Goal: Task Accomplishment & Management: Manage account settings

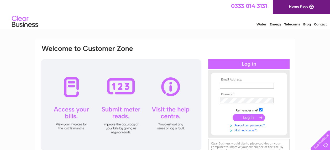
type input "invoices@selabar.com"
click at [249, 115] on input "submit" at bounding box center [248, 117] width 32 height 7
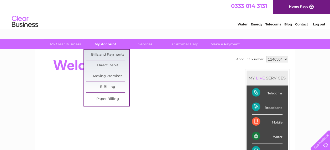
drag, startPoint x: 110, startPoint y: 39, endPoint x: 109, endPoint y: 42, distance: 4.0
click at [109, 42] on link "My Account" at bounding box center [105, 44] width 43 height 10
click at [108, 54] on link "Bills and Payments" at bounding box center [107, 55] width 43 height 10
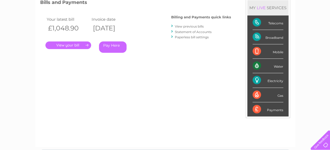
scroll to position [77, 0]
click at [78, 43] on link "." at bounding box center [68, 45] width 46 height 8
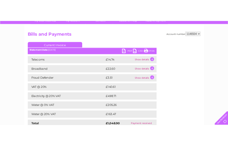
scroll to position [32, 0]
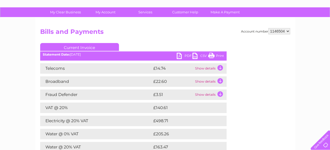
click at [183, 56] on link "PDF" at bounding box center [185, 57] width 16 height 8
